Goal: Navigation & Orientation: Find specific page/section

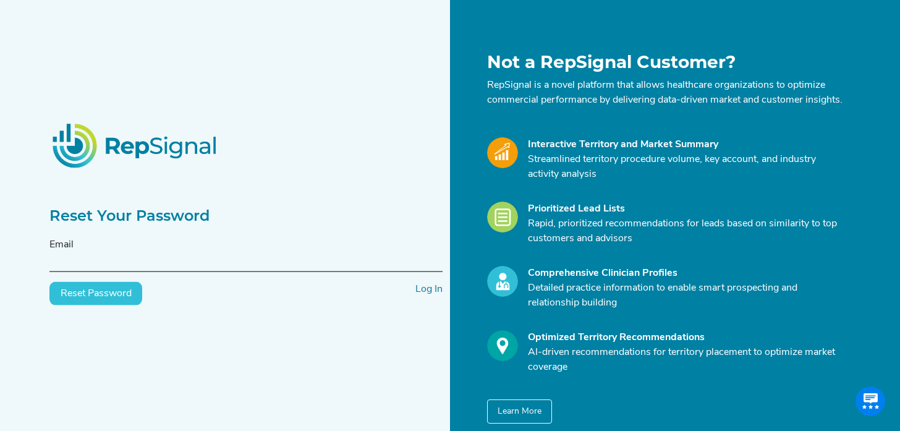
click at [65, 272] on input "text" at bounding box center [245, 260] width 393 height 23
type input "[PERSON_NAME]@"
type input "mitchell@vascularaccessdirect.com"
click at [427, 294] on link "Log In" at bounding box center [429, 289] width 27 height 10
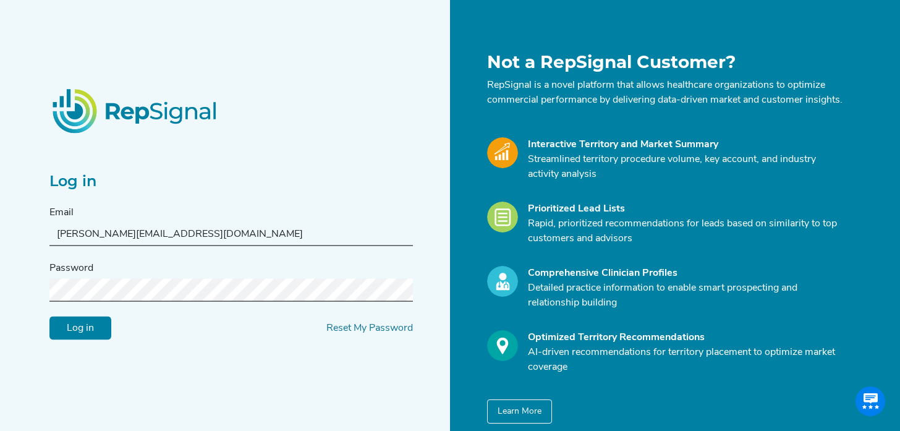
type input "mitchell@vascularaccessdirect.com"
click at [250, 187] on h2 "Log in" at bounding box center [231, 182] width 364 height 18
click at [77, 339] on input "Log in" at bounding box center [80, 328] width 62 height 23
type input "M"
type input "[PERSON_NAME][EMAIL_ADDRESS][DOMAIN_NAME]"
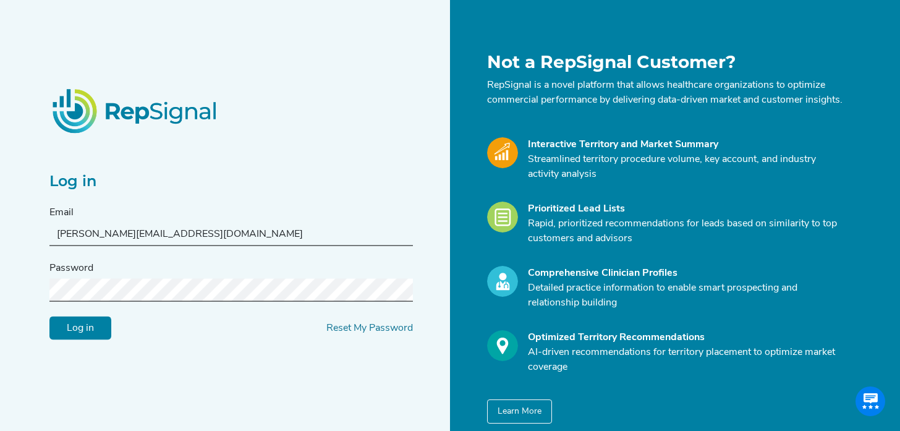
click at [174, 211] on div "Log in Email [PERSON_NAME][EMAIL_ADDRESS][DOMAIN_NAME] Password Log in Reset My…" at bounding box center [231, 237] width 364 height 205
click at [83, 335] on input "Log in" at bounding box center [80, 328] width 62 height 23
click at [91, 328] on input "Log in" at bounding box center [80, 328] width 62 height 23
click at [342, 333] on link "Reset My Password" at bounding box center [370, 328] width 87 height 10
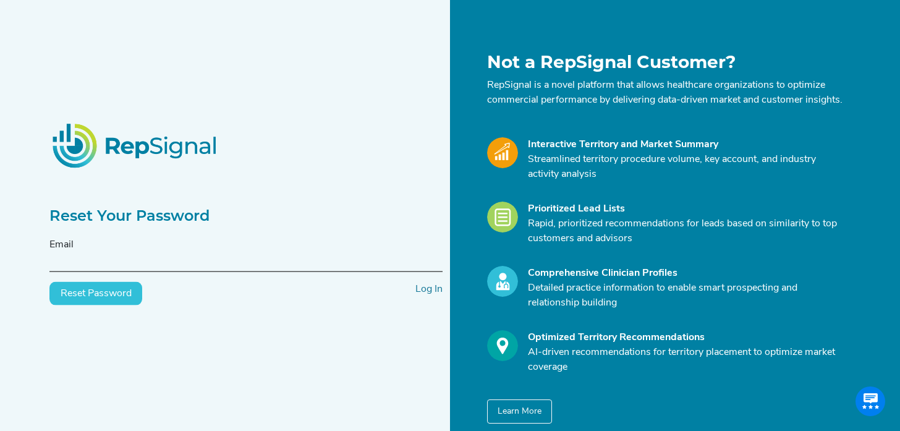
click at [67, 267] on input "text" at bounding box center [245, 260] width 393 height 23
type input "[PERSON_NAME]@"
type input "mitchell@vascularaccessdirect.com"
click at [97, 304] on button "Reset Password" at bounding box center [95, 293] width 93 height 23
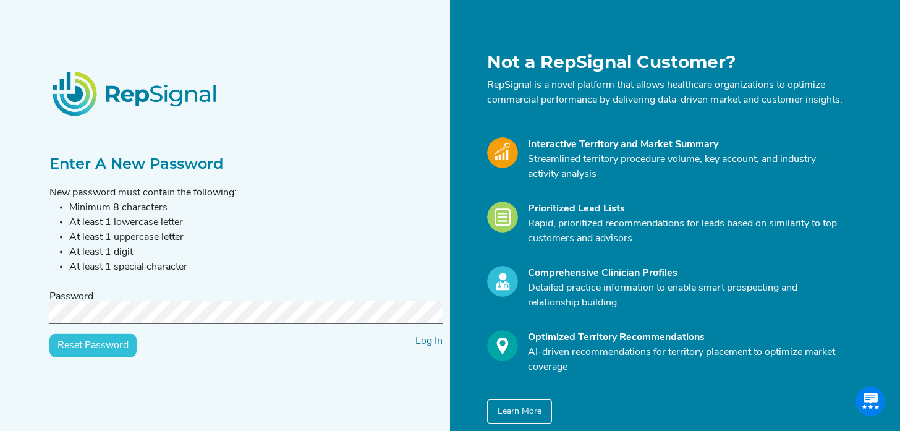
click at [101, 354] on input "Reset Password" at bounding box center [92, 345] width 87 height 23
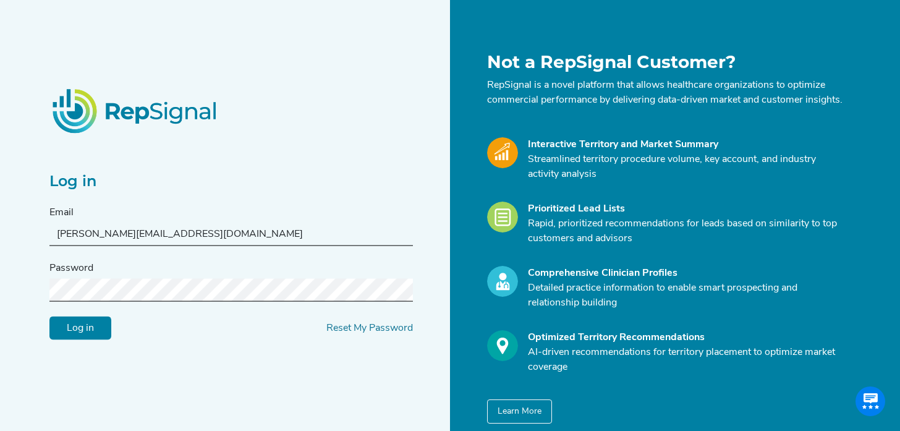
type input "[PERSON_NAME][EMAIL_ADDRESS][DOMAIN_NAME]"
click at [88, 336] on input "Log in" at bounding box center [80, 328] width 62 height 23
click at [87, 338] on input "Log in" at bounding box center [80, 328] width 62 height 23
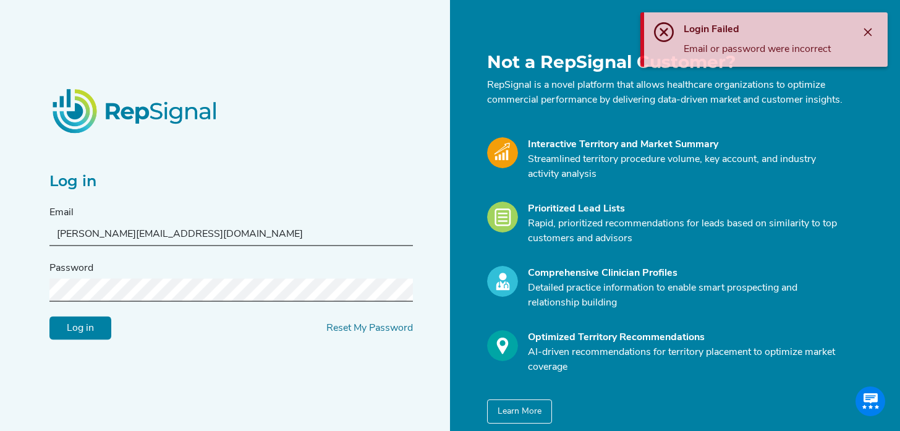
click at [220, 246] on input "[PERSON_NAME][EMAIL_ADDRESS][DOMAIN_NAME]" at bounding box center [231, 234] width 364 height 23
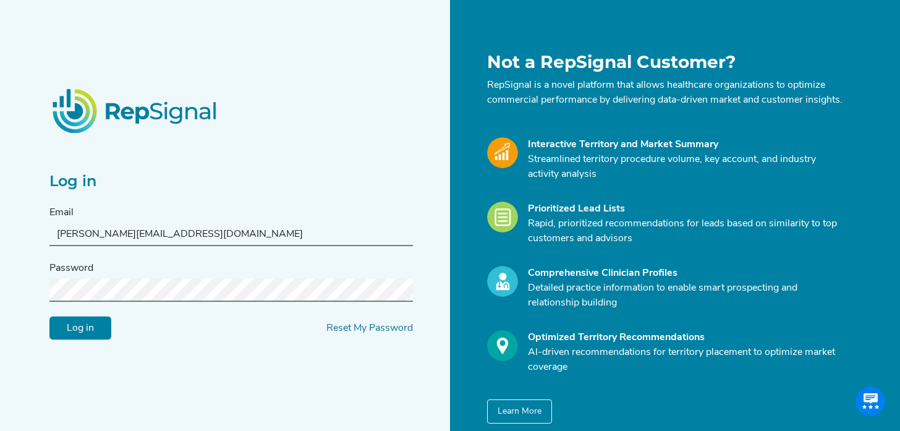
click at [153, 367] on div "Log in Email [PERSON_NAME][EMAIL_ADDRESS][DOMAIN_NAME] Password Log in Reset My…" at bounding box center [246, 238] width 408 height 372
click at [85, 333] on input "Log in" at bounding box center [80, 328] width 62 height 23
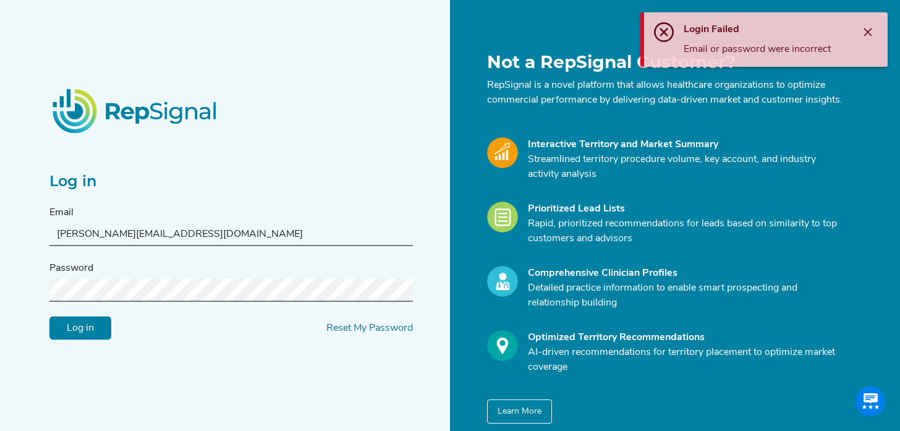
click at [222, 234] on input "[PERSON_NAME][EMAIL_ADDRESS][DOMAIN_NAME]" at bounding box center [231, 234] width 364 height 23
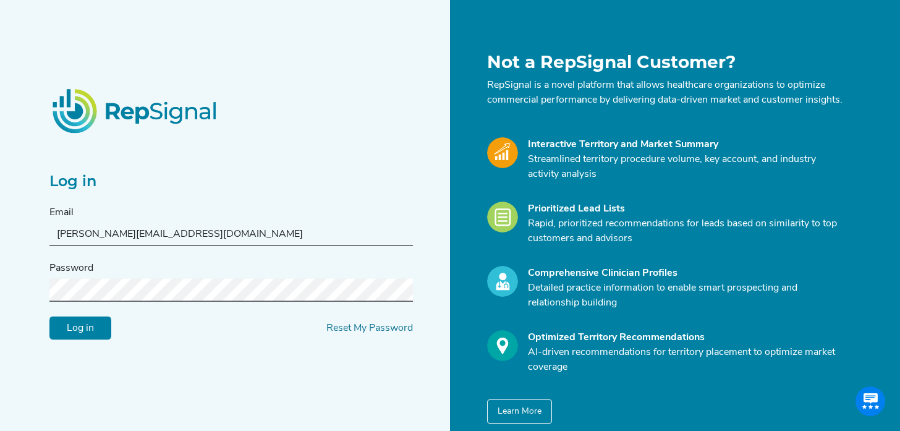
click at [59, 242] on input "[PERSON_NAME][EMAIL_ADDRESS][DOMAIN_NAME]" at bounding box center [231, 234] width 364 height 23
click at [242, 236] on input "[PERSON_NAME][EMAIL_ADDRESS][DOMAIN_NAME]" at bounding box center [231, 234] width 364 height 23
click at [82, 333] on input "Log in" at bounding box center [80, 328] width 62 height 23
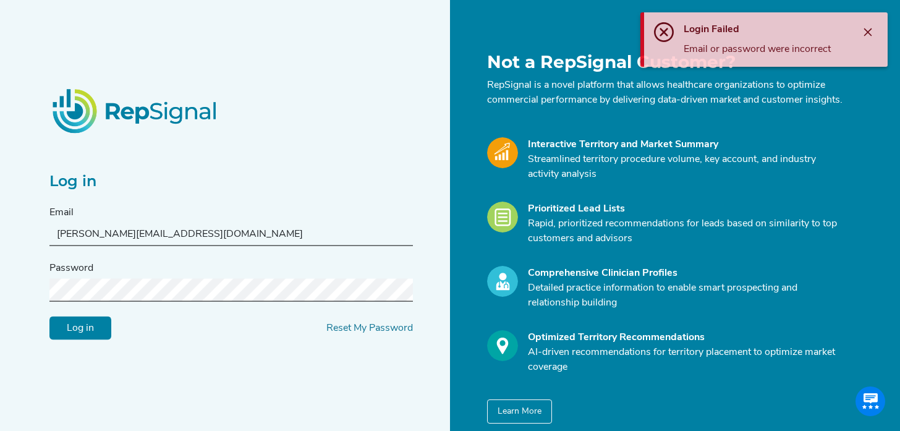
click at [203, 239] on input "[PERSON_NAME][EMAIL_ADDRESS][DOMAIN_NAME]" at bounding box center [231, 234] width 364 height 23
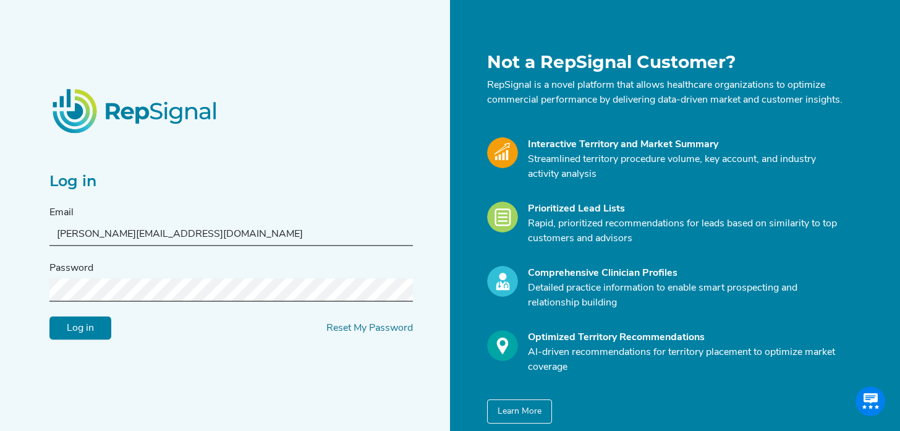
click at [220, 240] on input "[PERSON_NAME][EMAIL_ADDRESS][DOMAIN_NAME]" at bounding box center [231, 234] width 364 height 23
type input "[PERSON_NAME][EMAIL_ADDRESS][DOMAIN_NAME]"
click at [157, 359] on div "Log in Email [PERSON_NAME][EMAIL_ADDRESS][DOMAIN_NAME] Password Log in Reset My…" at bounding box center [246, 238] width 408 height 372
click at [79, 333] on input "Log in" at bounding box center [80, 328] width 62 height 23
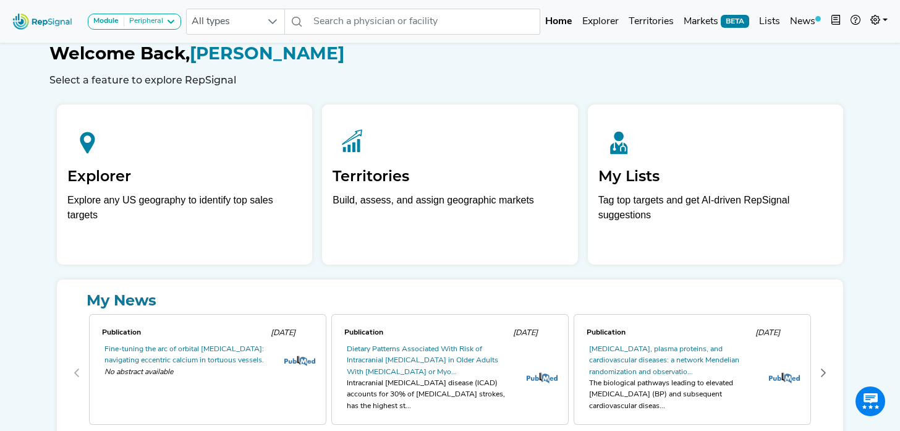
scroll to position [4, 0]
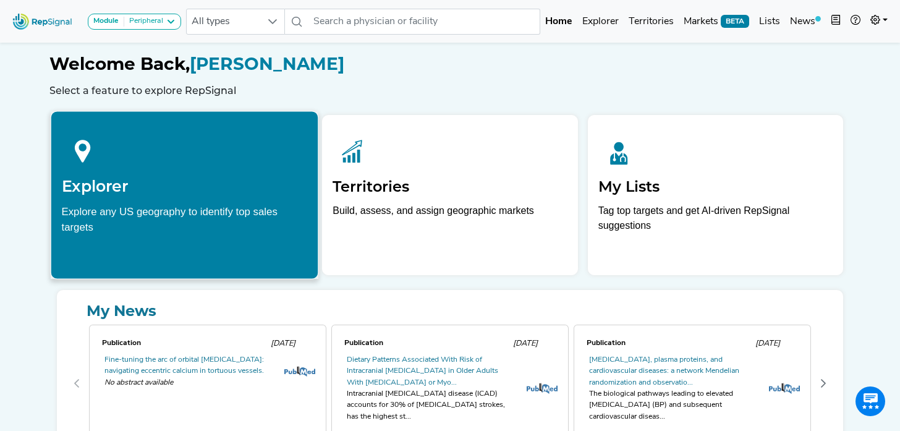
click at [114, 181] on h2 "Explorer" at bounding box center [185, 186] width 246 height 19
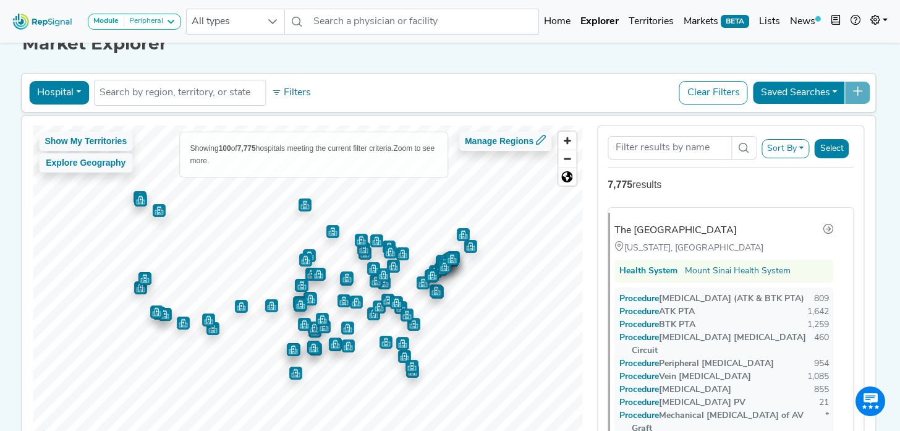
scroll to position [14, 0]
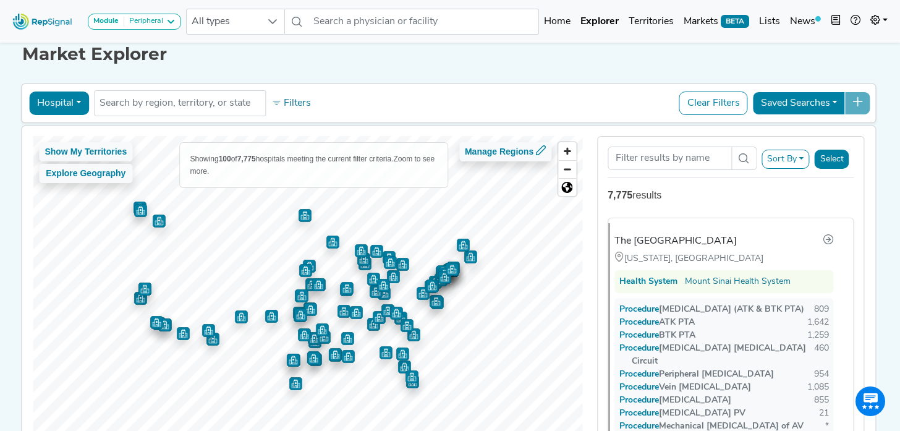
click at [70, 100] on button "Hospital" at bounding box center [59, 103] width 60 height 23
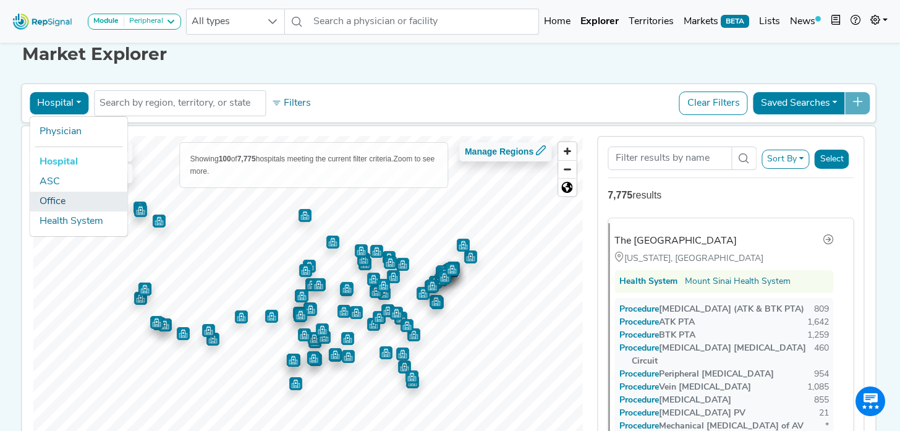
click at [54, 202] on link "Office" at bounding box center [79, 202] width 98 height 20
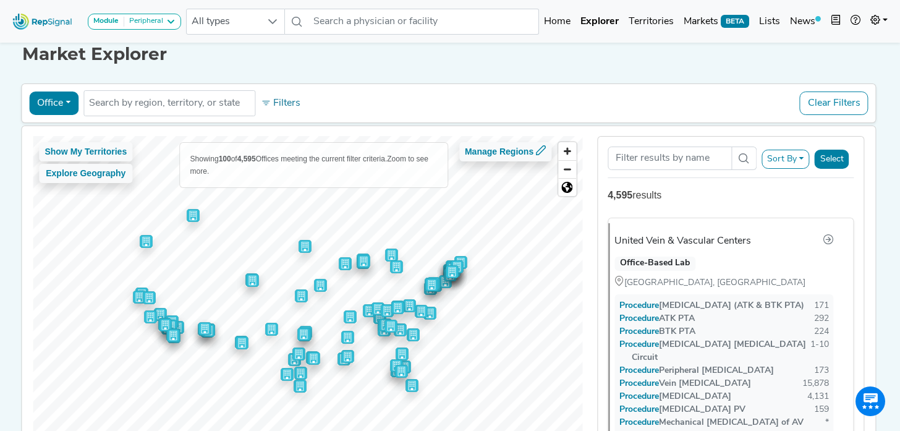
click at [794, 158] on button "Sort By" at bounding box center [786, 159] width 48 height 19
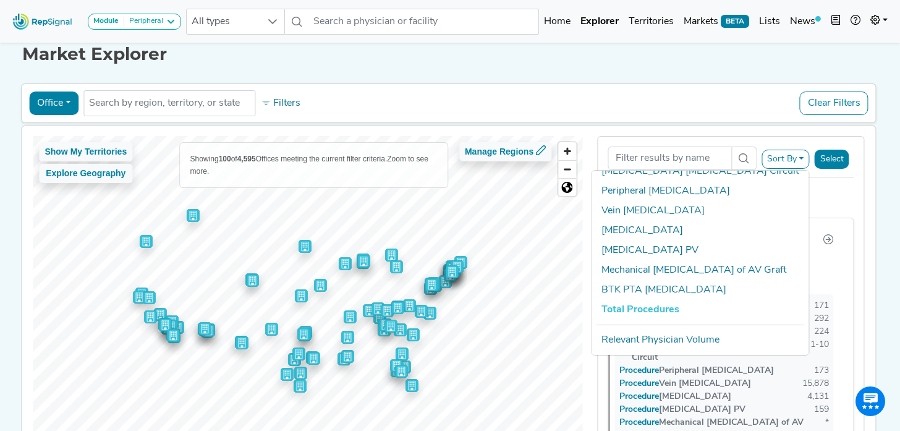
scroll to position [105, 0]
click at [783, 260] on link "Mechanical [MEDICAL_DATA] of AV Graft" at bounding box center [700, 270] width 217 height 20
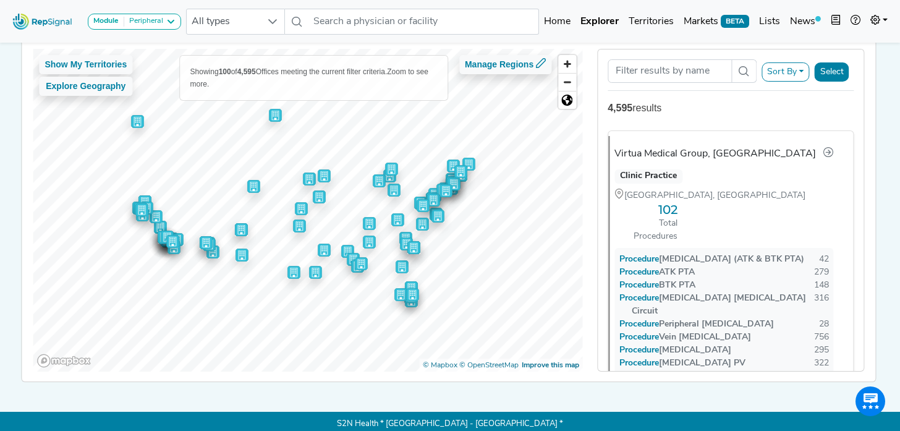
scroll to position [66, 0]
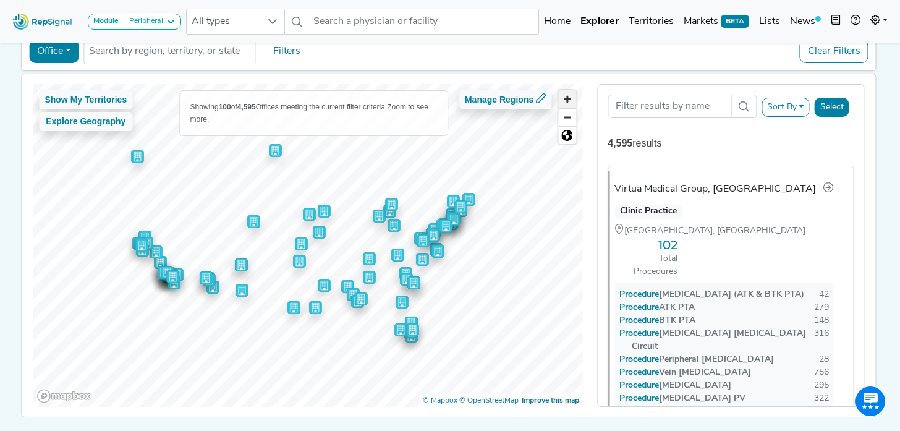
click at [566, 98] on span "Zoom in" at bounding box center [567, 99] width 18 height 18
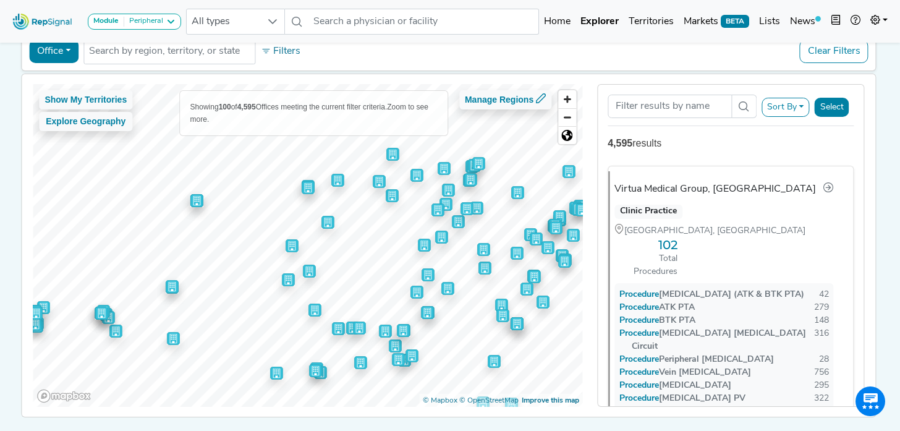
click at [168, 290] on img "Map marker" at bounding box center [172, 286] width 13 height 13
